Goal: Task Accomplishment & Management: Use online tool/utility

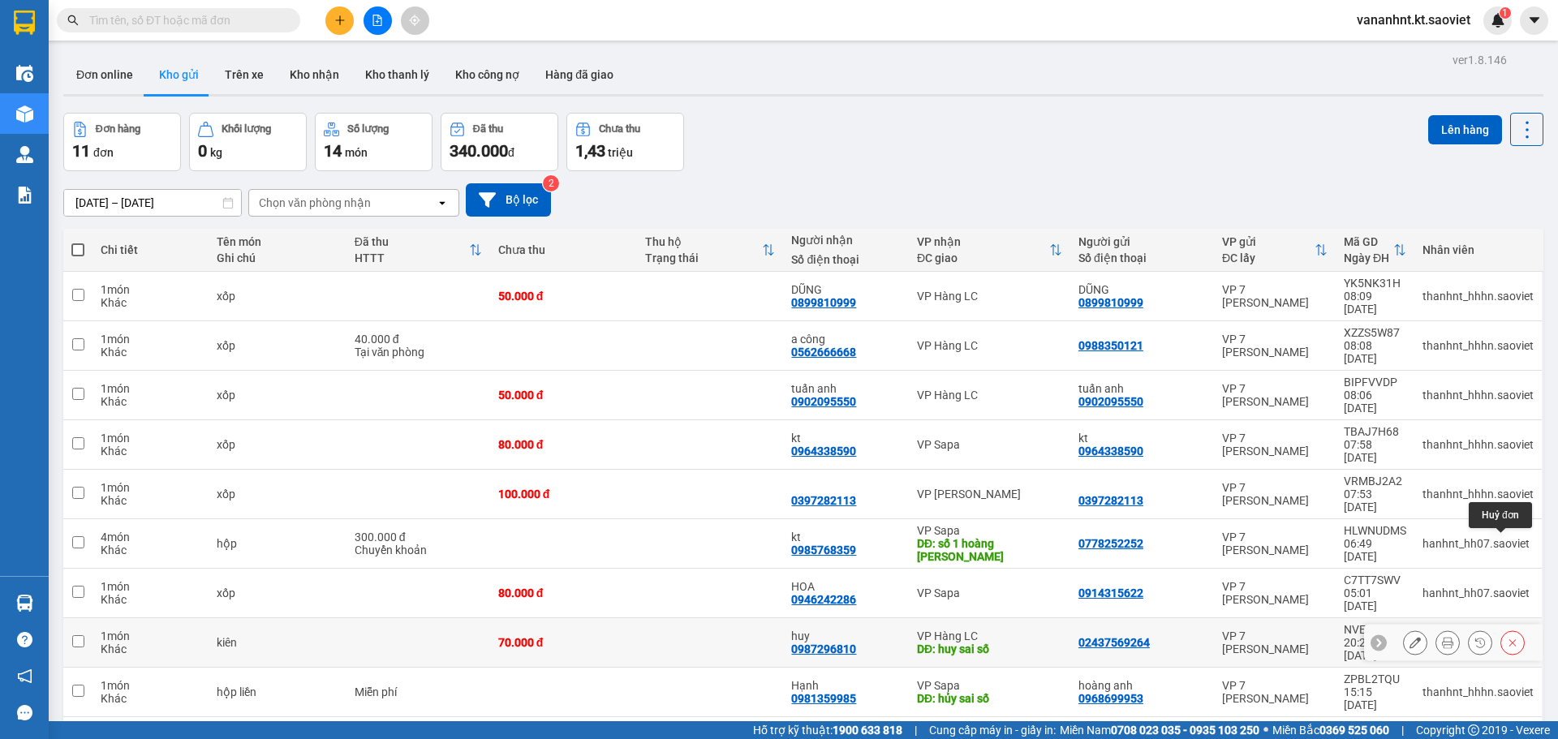
click at [1507, 637] on icon at bounding box center [1512, 642] width 11 height 11
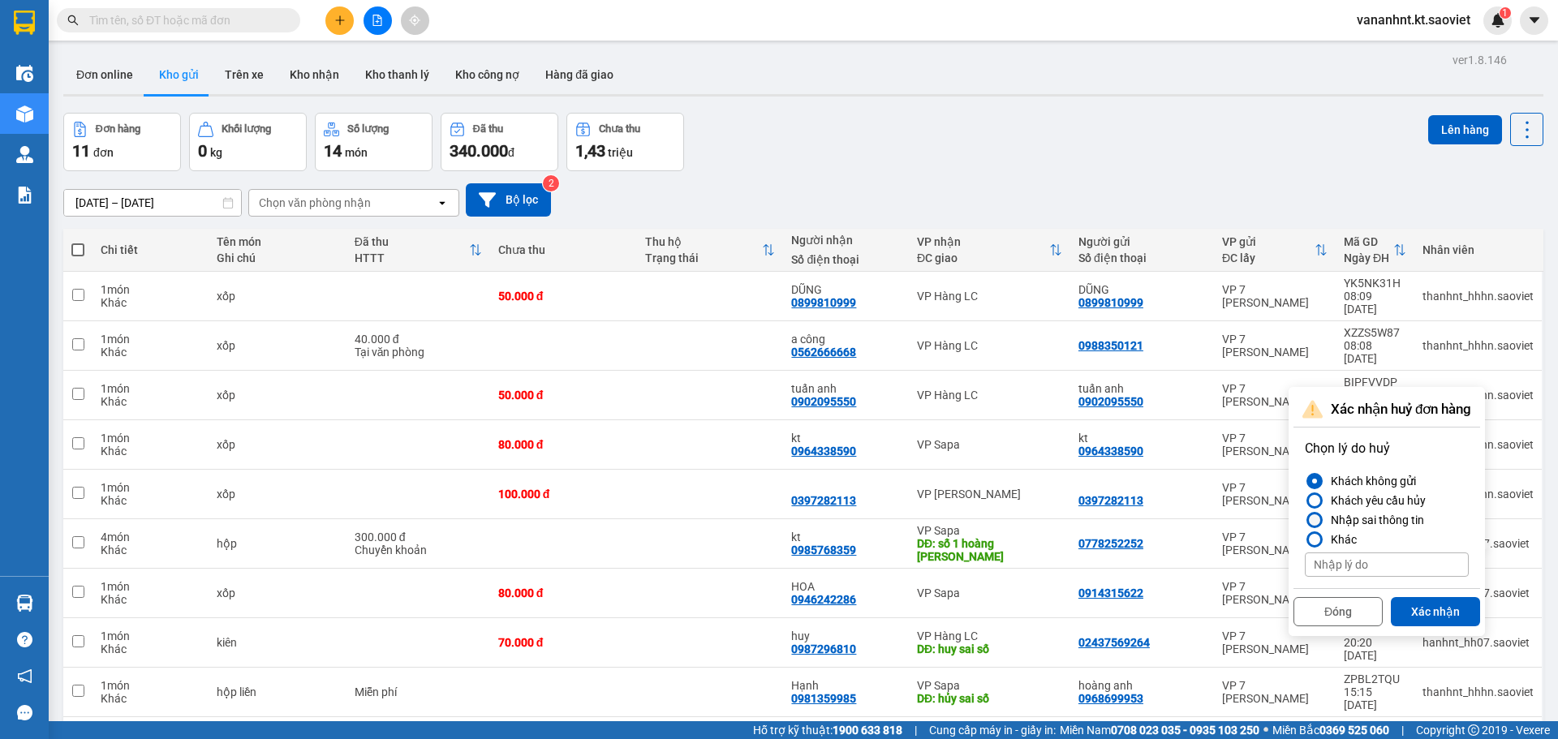
click at [1388, 519] on div "Nhập sai thông tin" at bounding box center [1375, 520] width 100 height 19
click at [1305, 520] on input "Nhập sai thông tin" at bounding box center [1305, 520] width 0 height 0
click at [1436, 611] on button "Xác nhận" at bounding box center [1435, 611] width 89 height 29
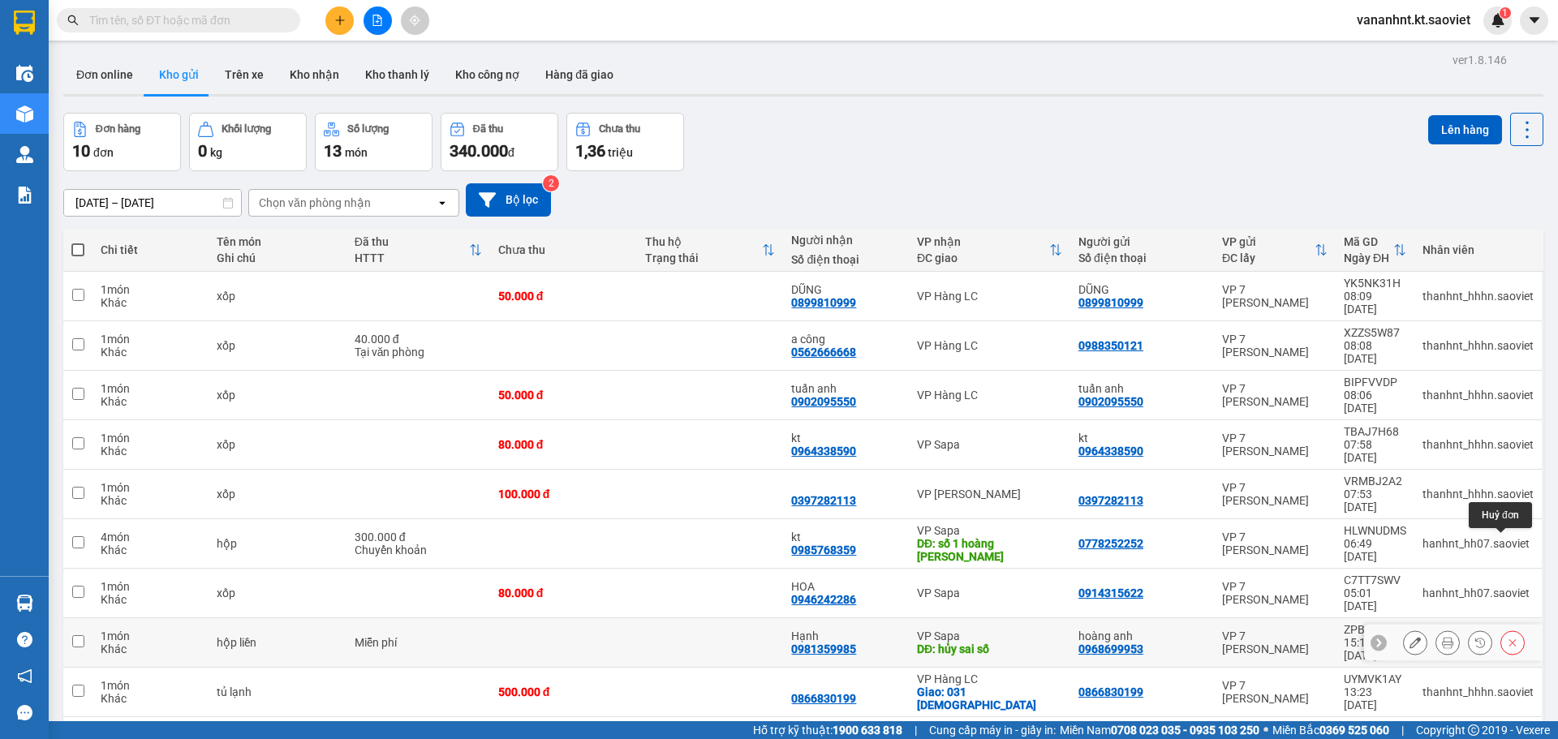
click at [1507, 637] on icon at bounding box center [1512, 642] width 11 height 11
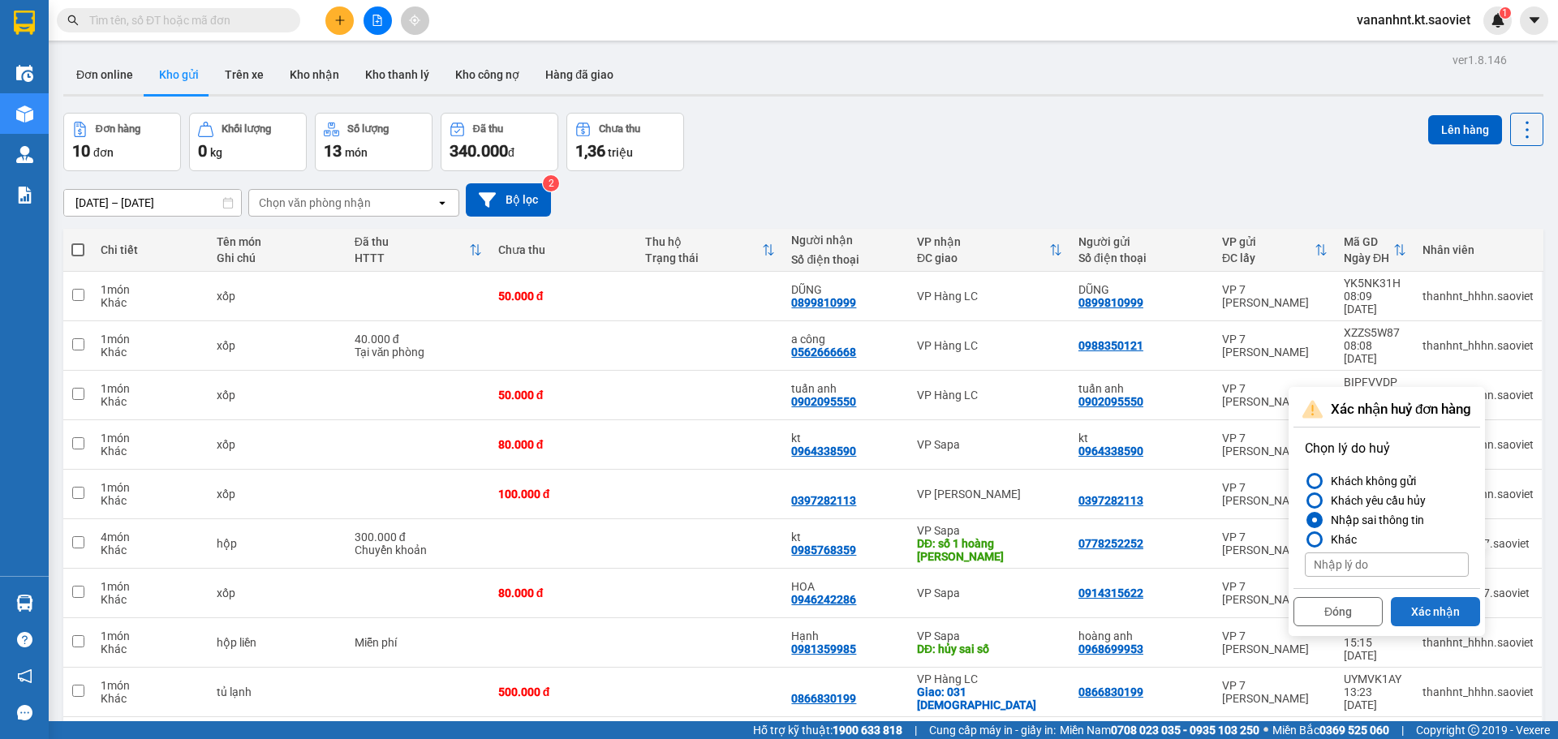
click at [1439, 601] on button "Xác nhận" at bounding box center [1435, 611] width 89 height 29
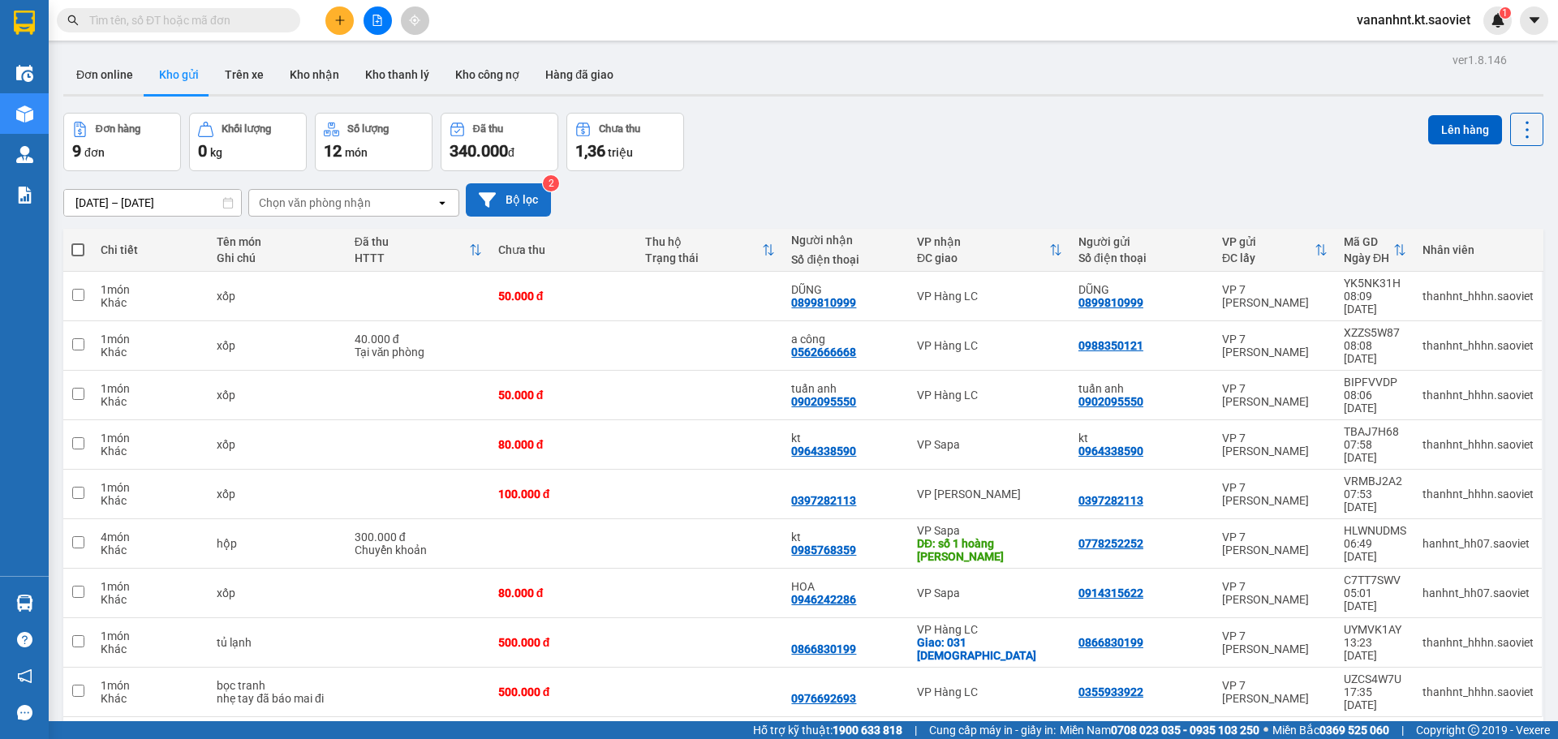
click at [518, 202] on button "Bộ lọc" at bounding box center [508, 199] width 85 height 33
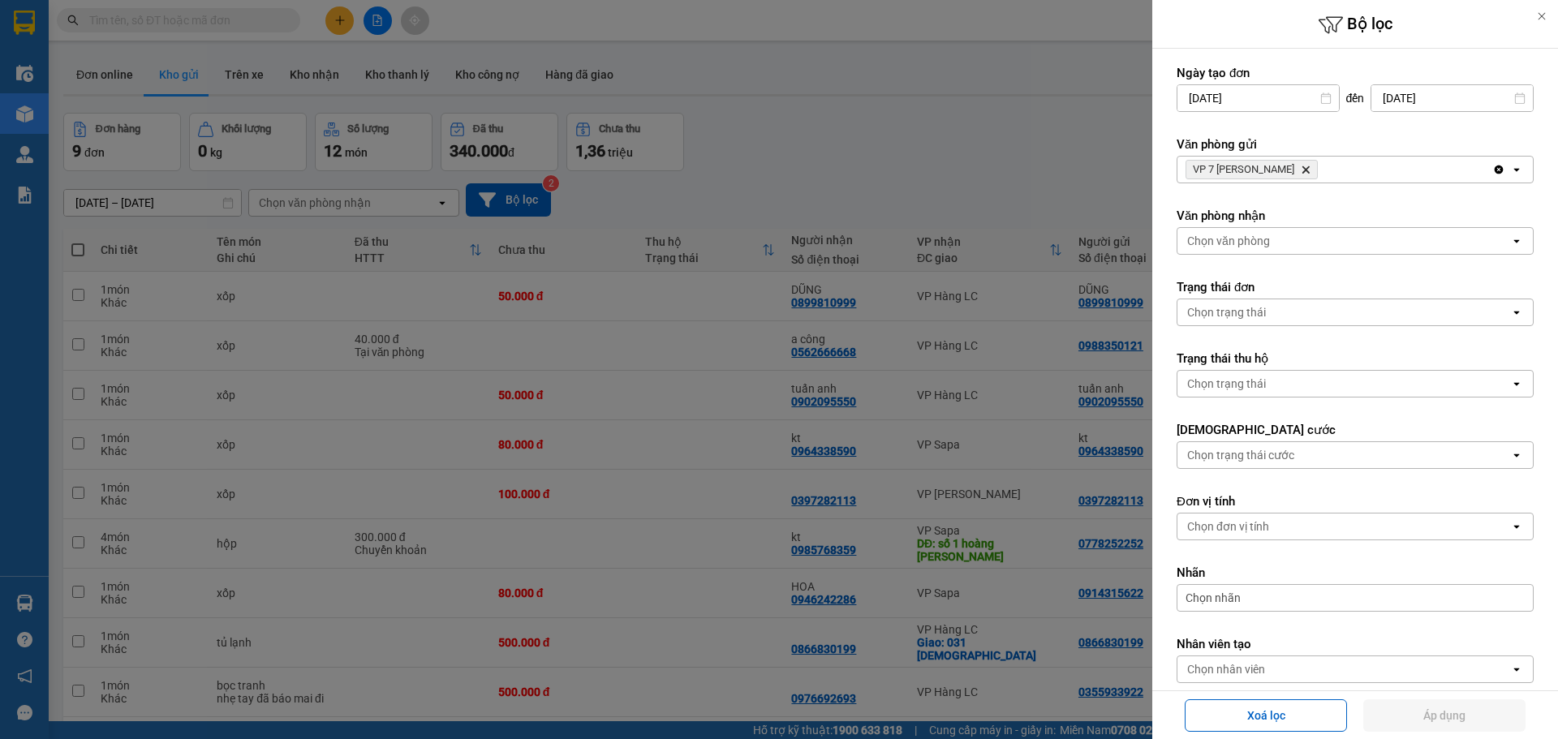
click at [1311, 172] on span "VP 7 [PERSON_NAME] Delete" at bounding box center [1252, 169] width 132 height 19
click at [1310, 171] on span "VP 7 [PERSON_NAME] Delete" at bounding box center [1252, 169] width 132 height 19
click at [1302, 171] on icon "Delete" at bounding box center [1306, 170] width 10 height 10
click at [1302, 171] on div "Chọn văn phòng" at bounding box center [1344, 170] width 333 height 26
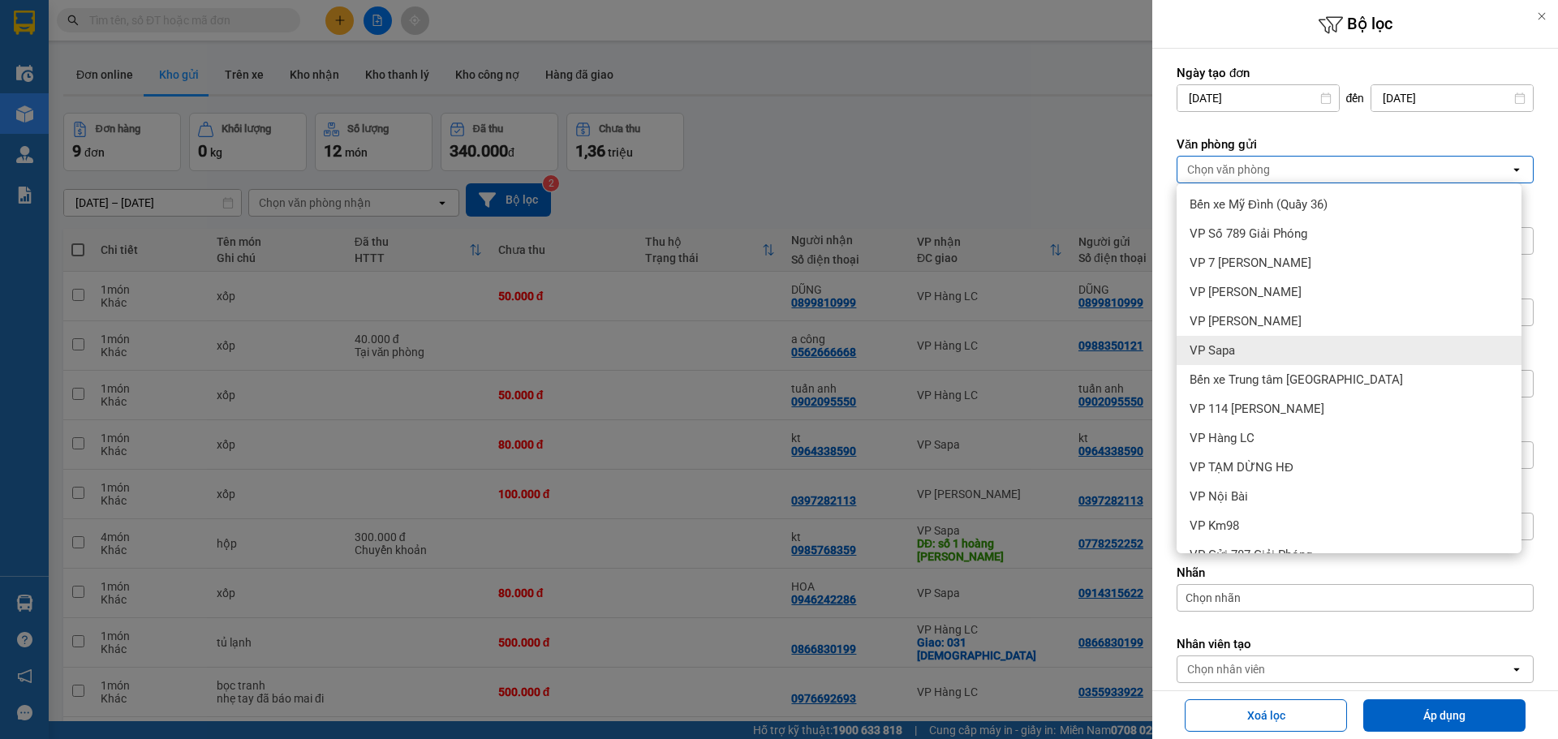
scroll to position [81, 0]
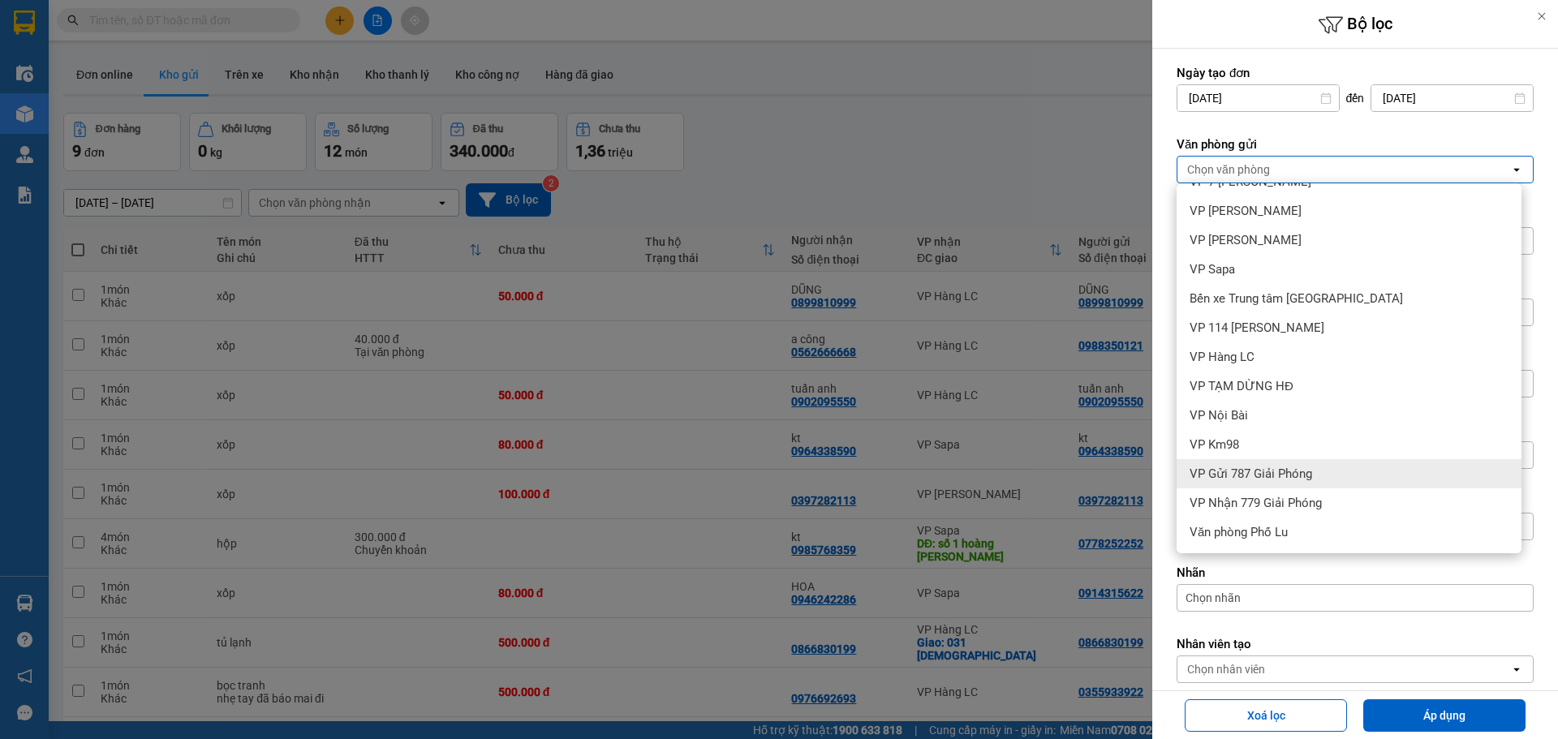
click at [1294, 478] on span "VP Gửi 787 Giải Phóng" at bounding box center [1251, 474] width 123 height 16
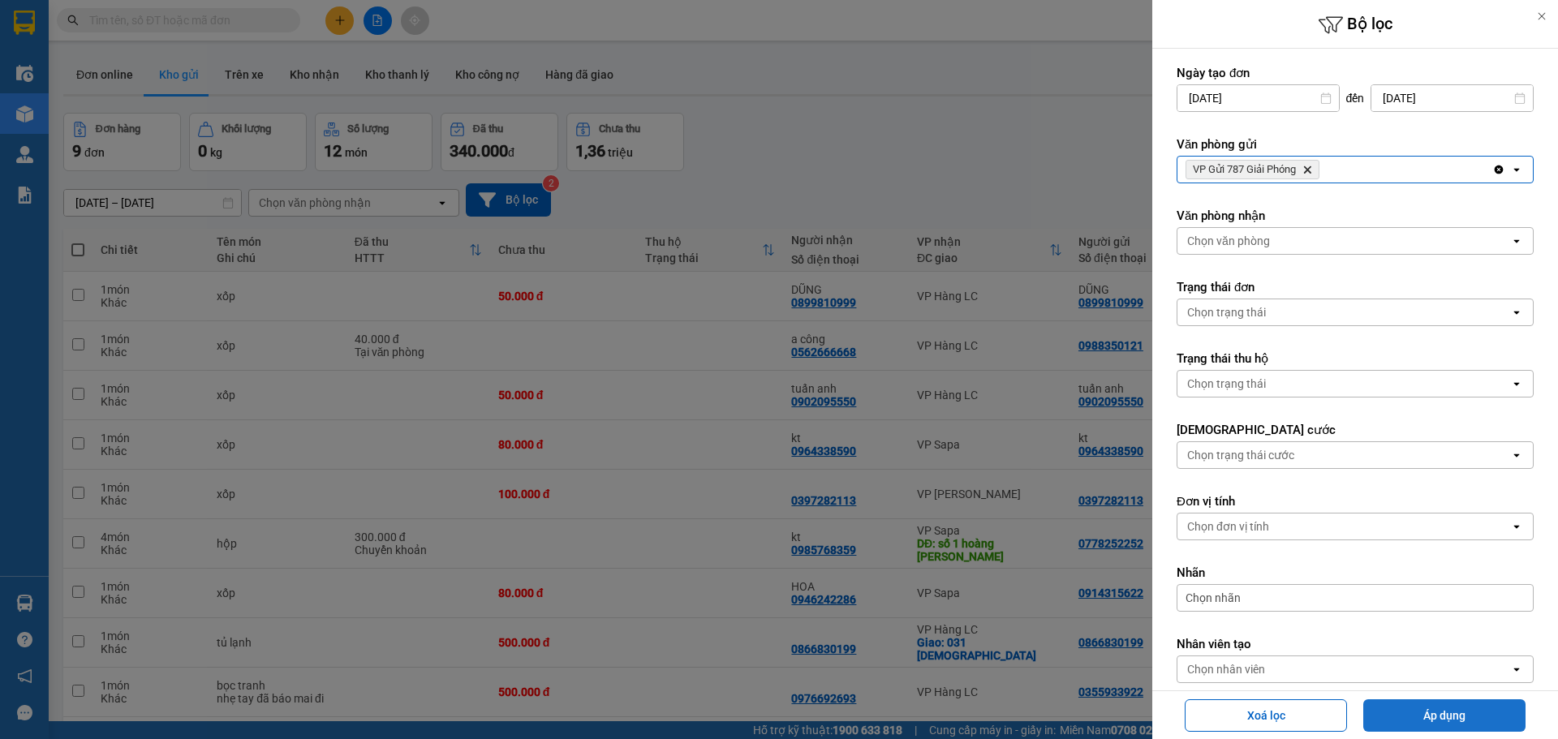
click at [1413, 709] on button "Áp dụng" at bounding box center [1445, 716] width 162 height 32
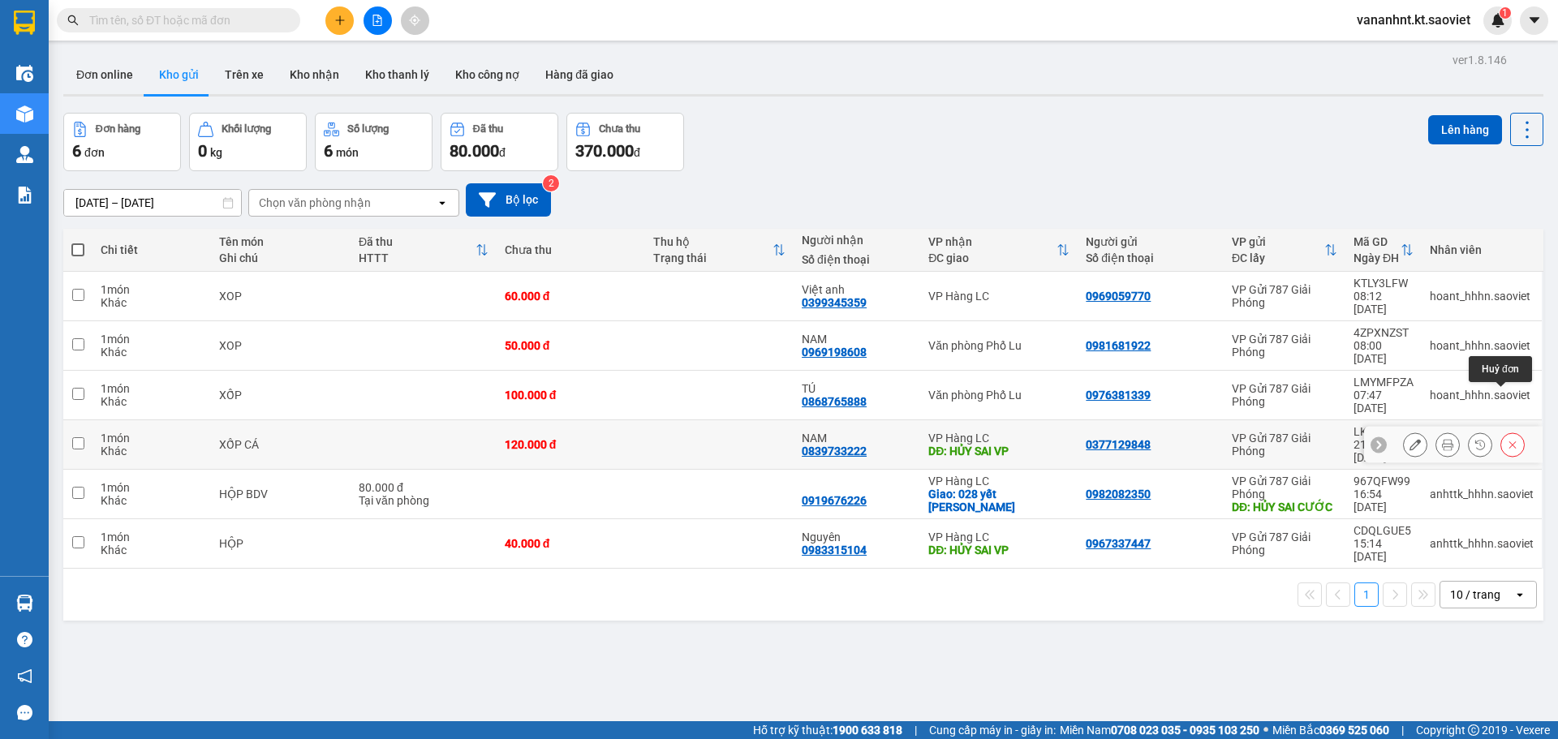
click at [1513, 427] on div at bounding box center [1453, 445] width 179 height 37
click at [1507, 439] on icon at bounding box center [1512, 444] width 11 height 11
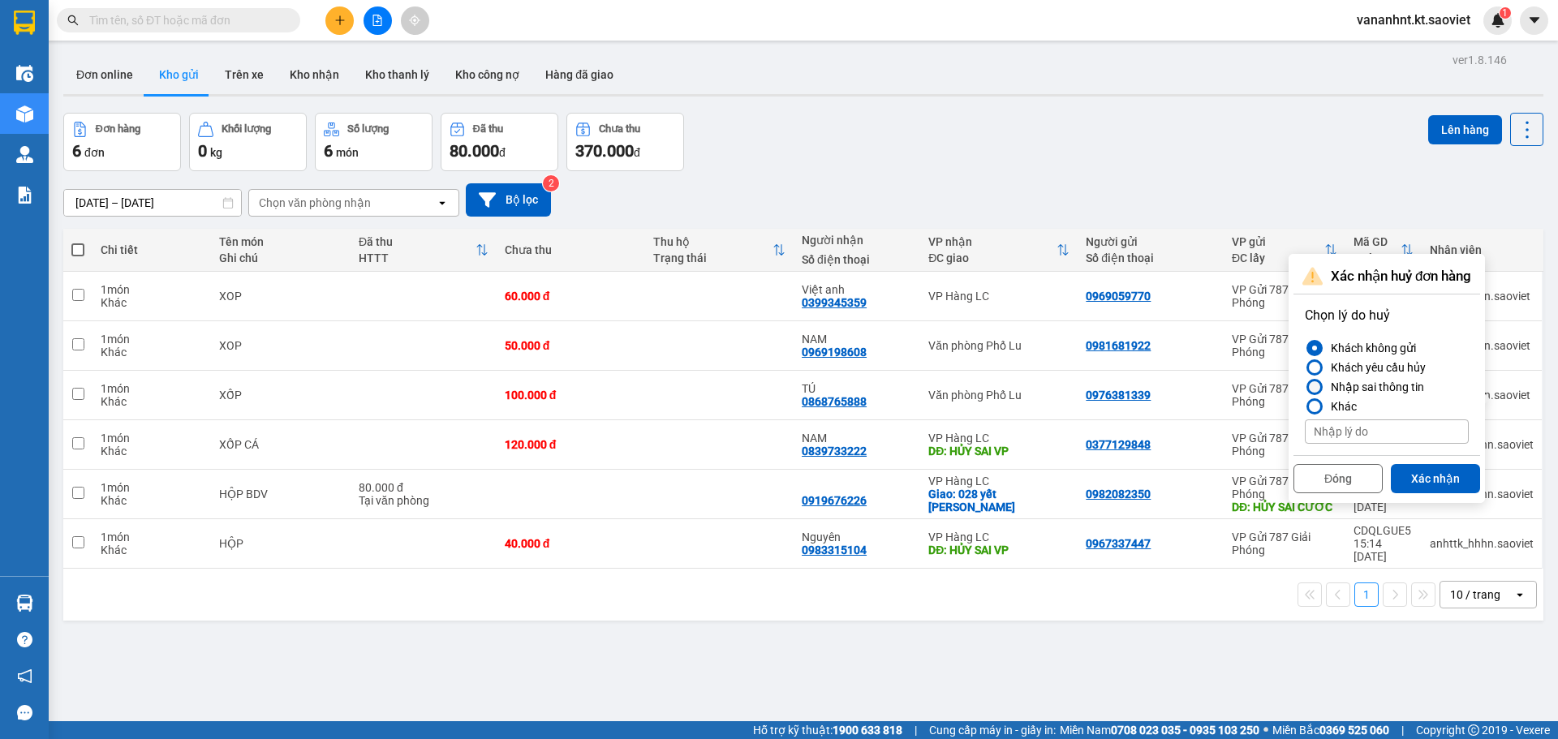
click at [1382, 389] on div "Nhập sai thông tin" at bounding box center [1375, 386] width 100 height 19
click at [1305, 387] on input "Nhập sai thông tin" at bounding box center [1305, 387] width 0 height 0
click at [1422, 475] on button "Xác nhận" at bounding box center [1435, 478] width 89 height 29
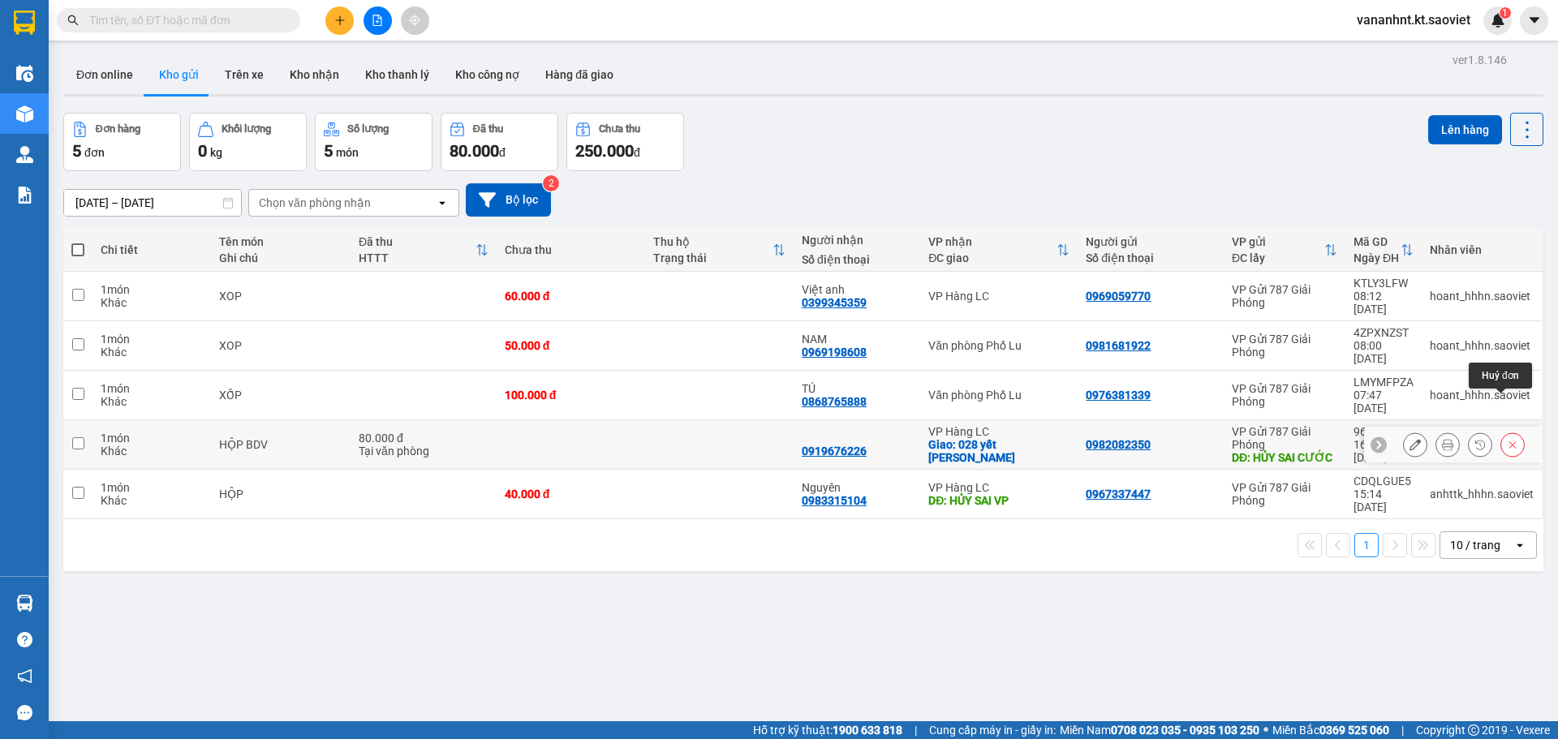
click at [1507, 439] on icon at bounding box center [1512, 444] width 11 height 11
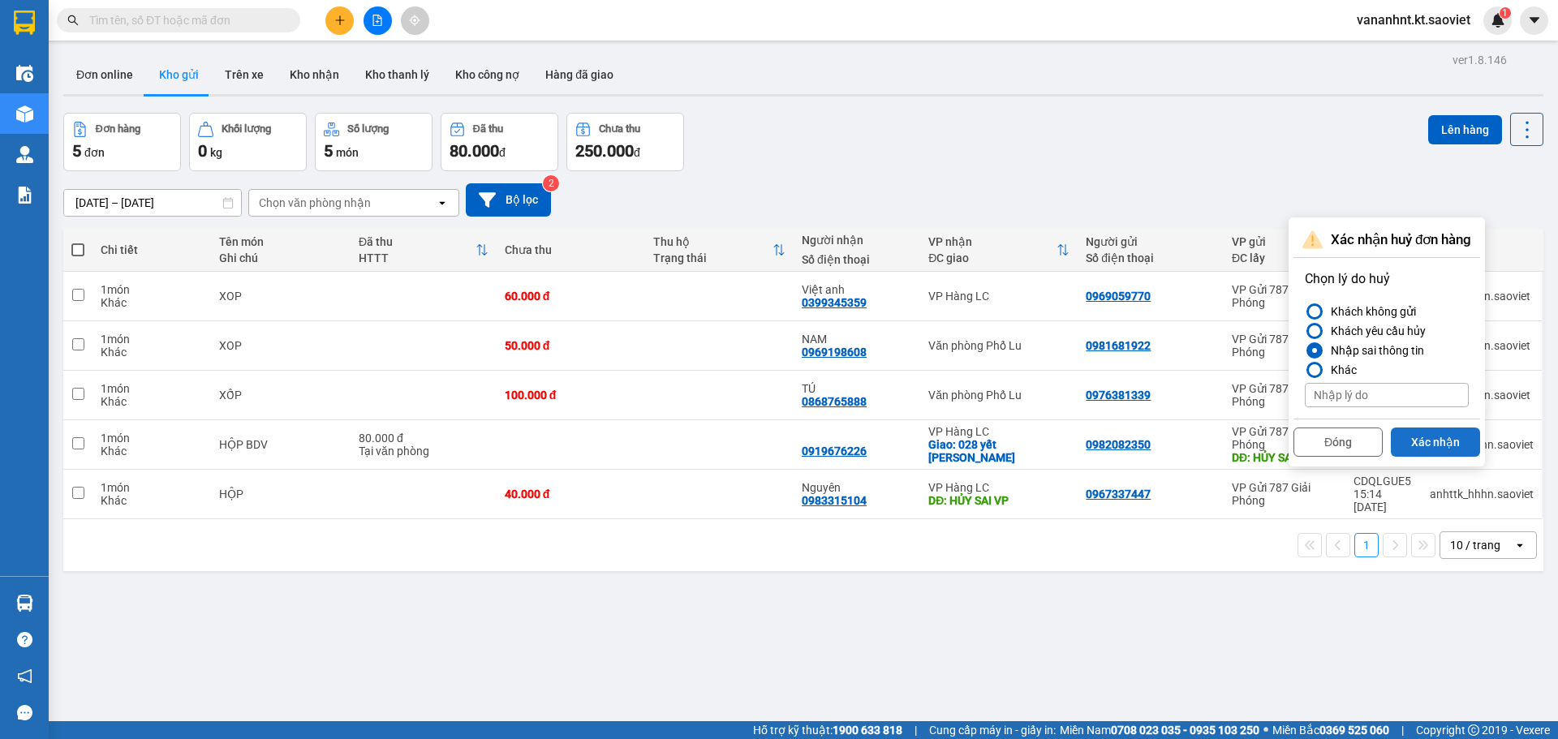
click at [1427, 445] on button "Xác nhận" at bounding box center [1435, 442] width 89 height 29
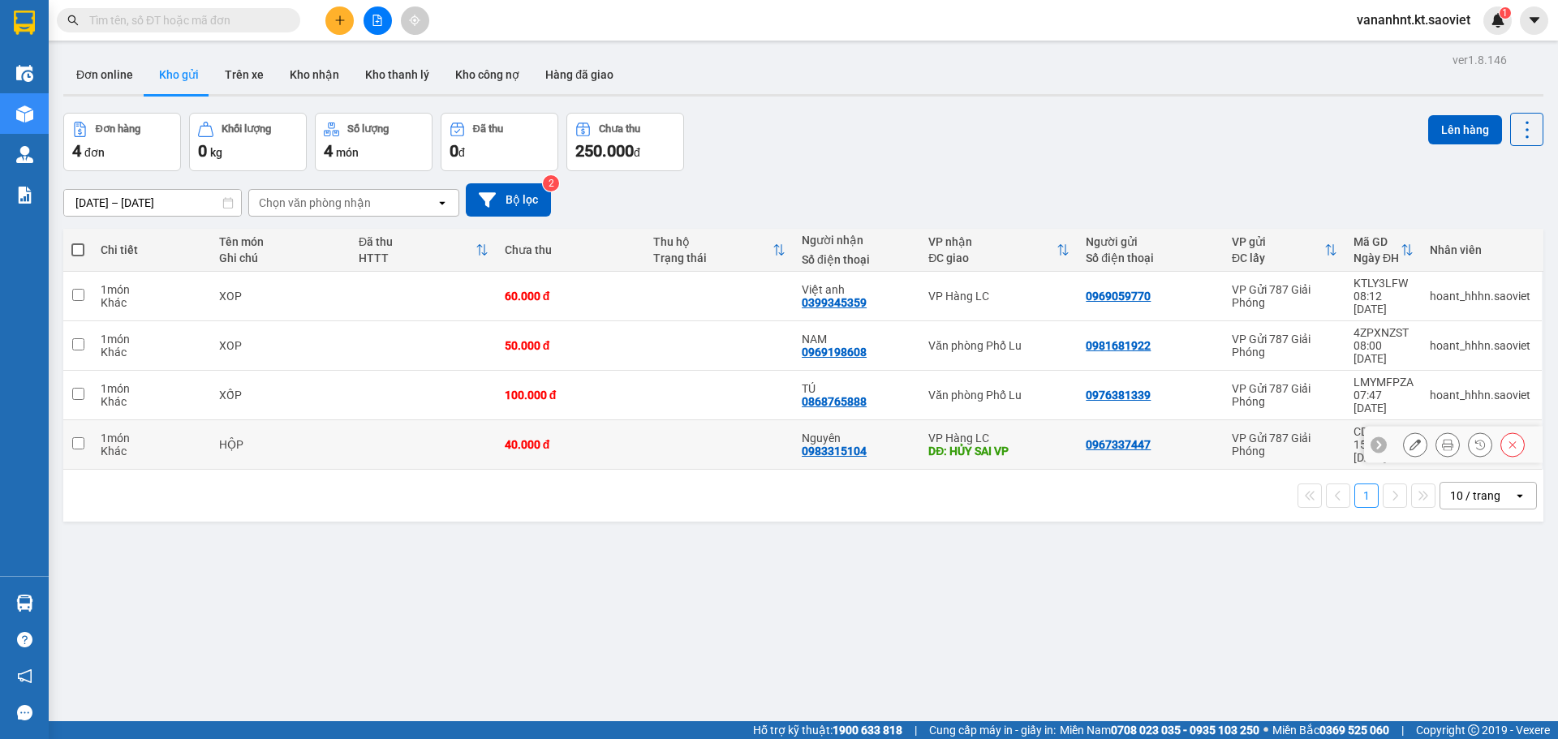
click at [1507, 439] on icon at bounding box center [1512, 444] width 11 height 11
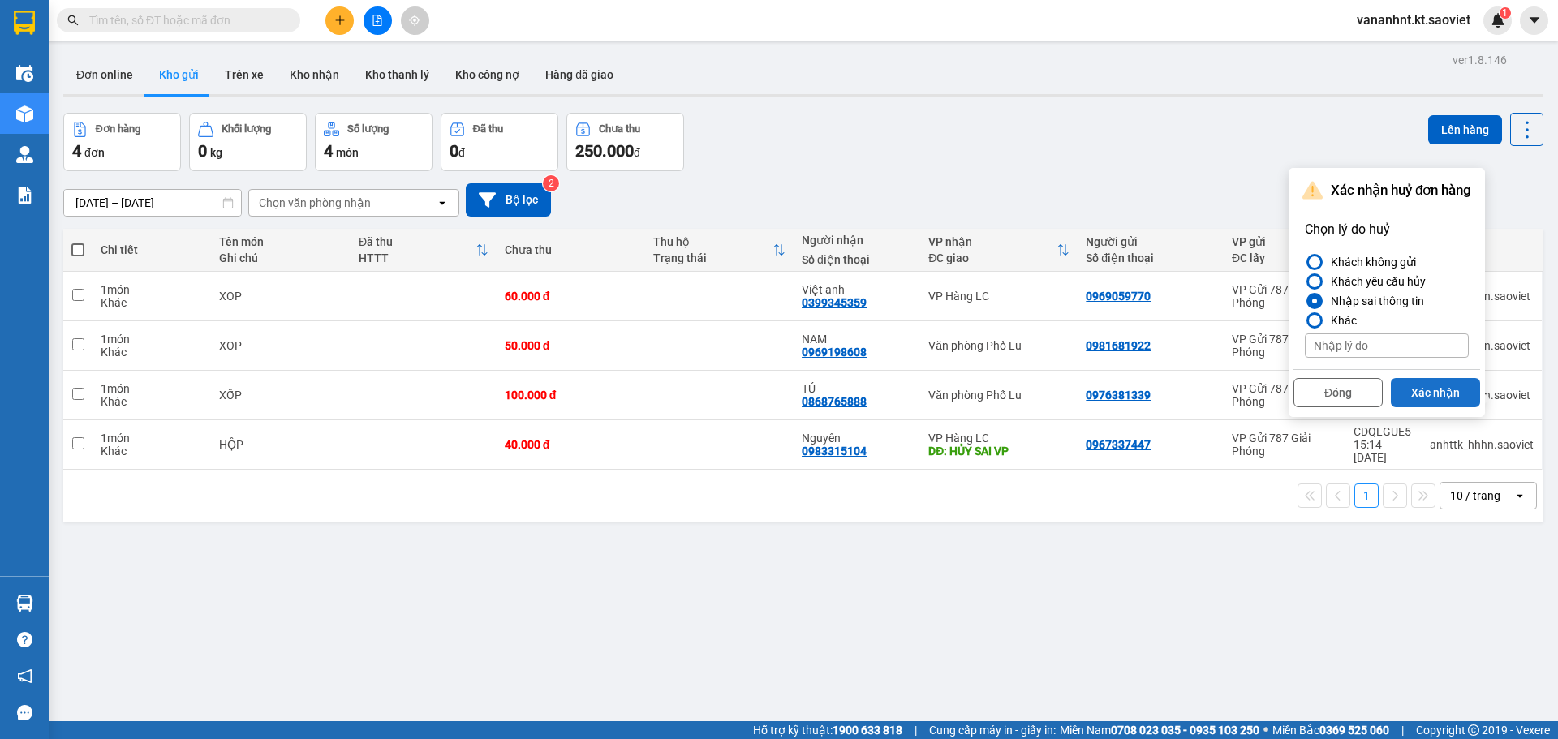
click at [1440, 393] on button "Xác nhận" at bounding box center [1435, 392] width 89 height 29
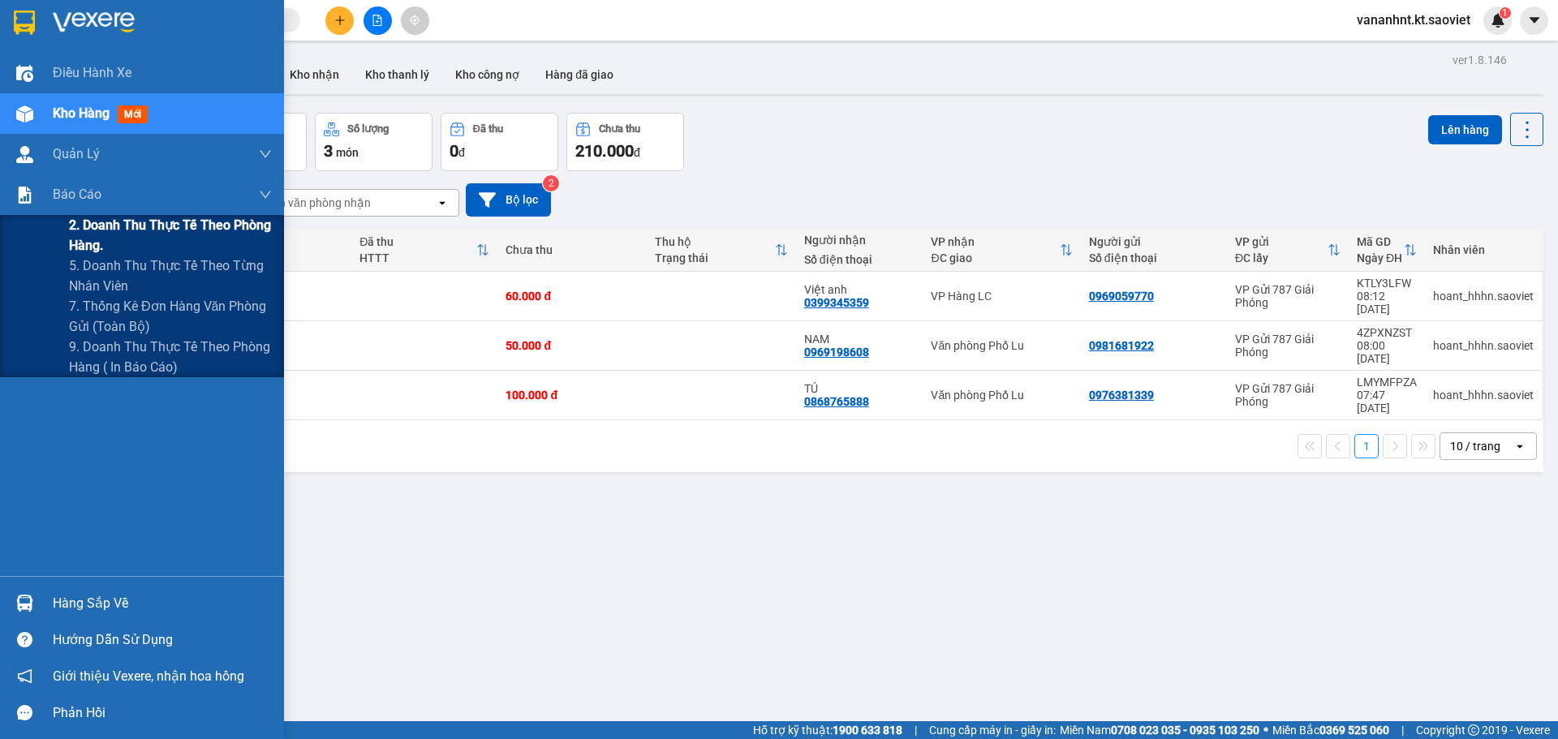
click at [76, 236] on span "2. Doanh thu thực tế theo phòng hàng." at bounding box center [170, 235] width 203 height 41
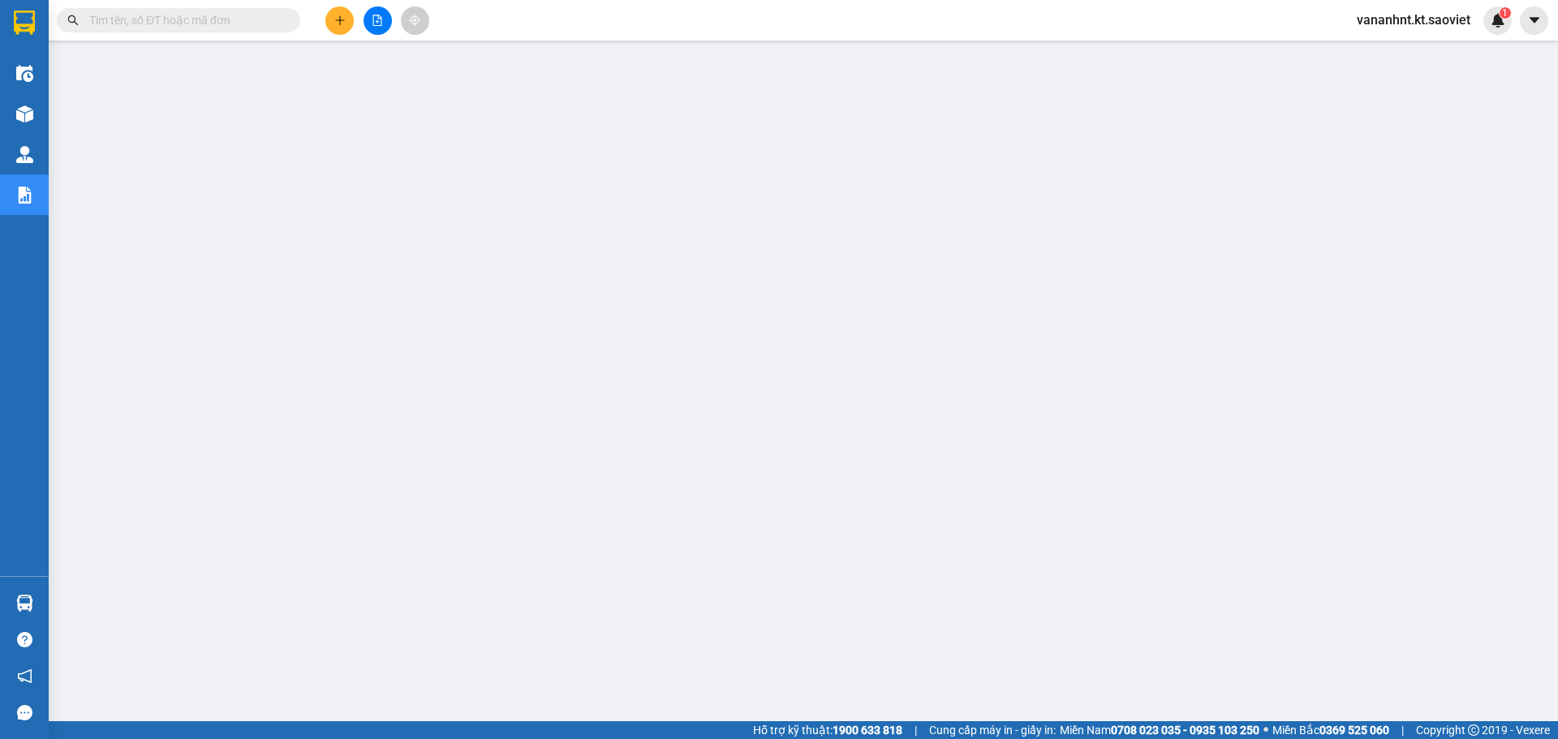
paste input "X9NA3L96"
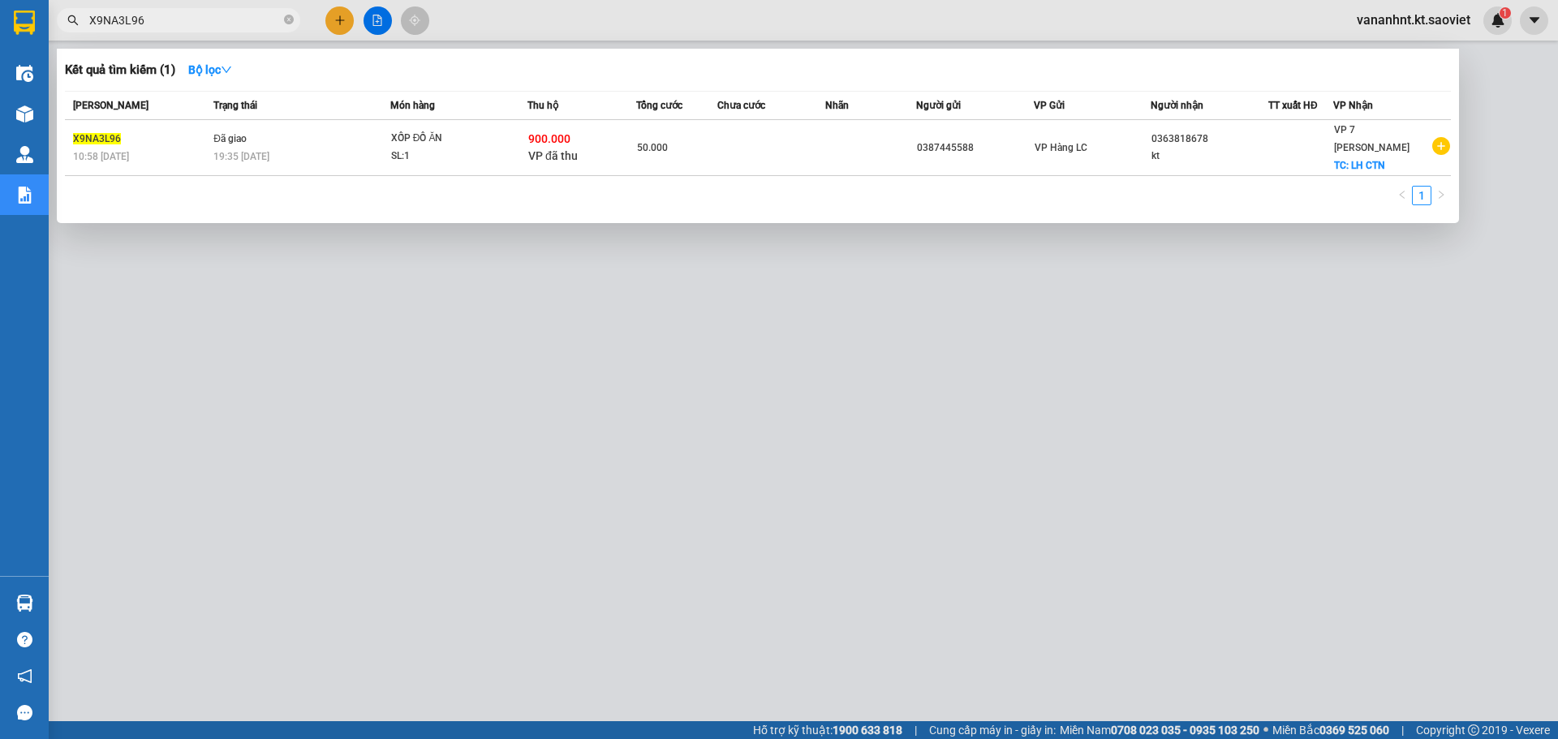
type input "X9NA3L96"
